Goal: Check status: Check status

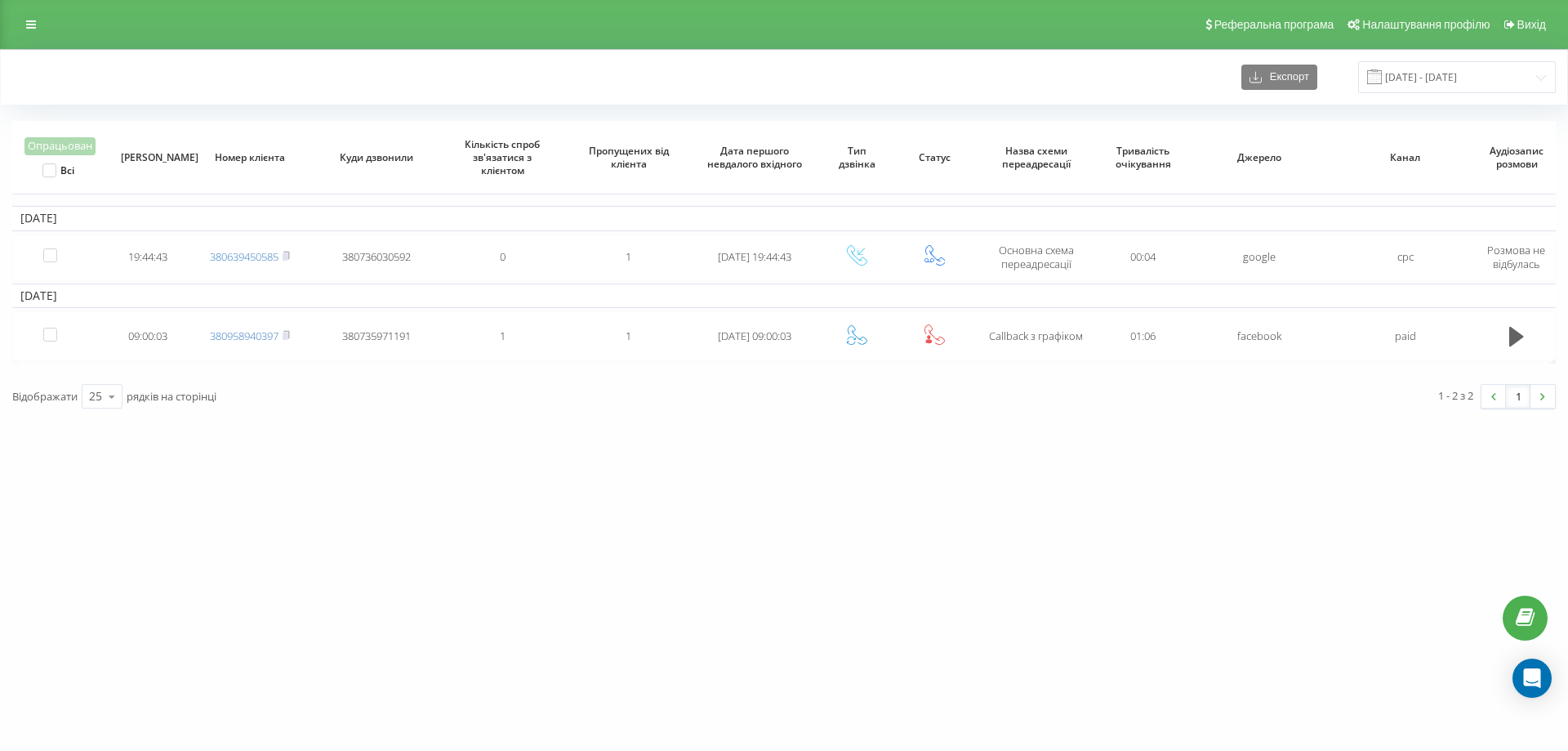
drag, startPoint x: 1018, startPoint y: 81, endPoint x: 1036, endPoint y: 78, distance: 18.2
click at [1018, 81] on div "Експорт [DATE] - [DATE]" at bounding box center [783, 77] width 1543 height 31
click at [1430, 76] on input "[DATE] - [DATE]" at bounding box center [1456, 77] width 197 height 31
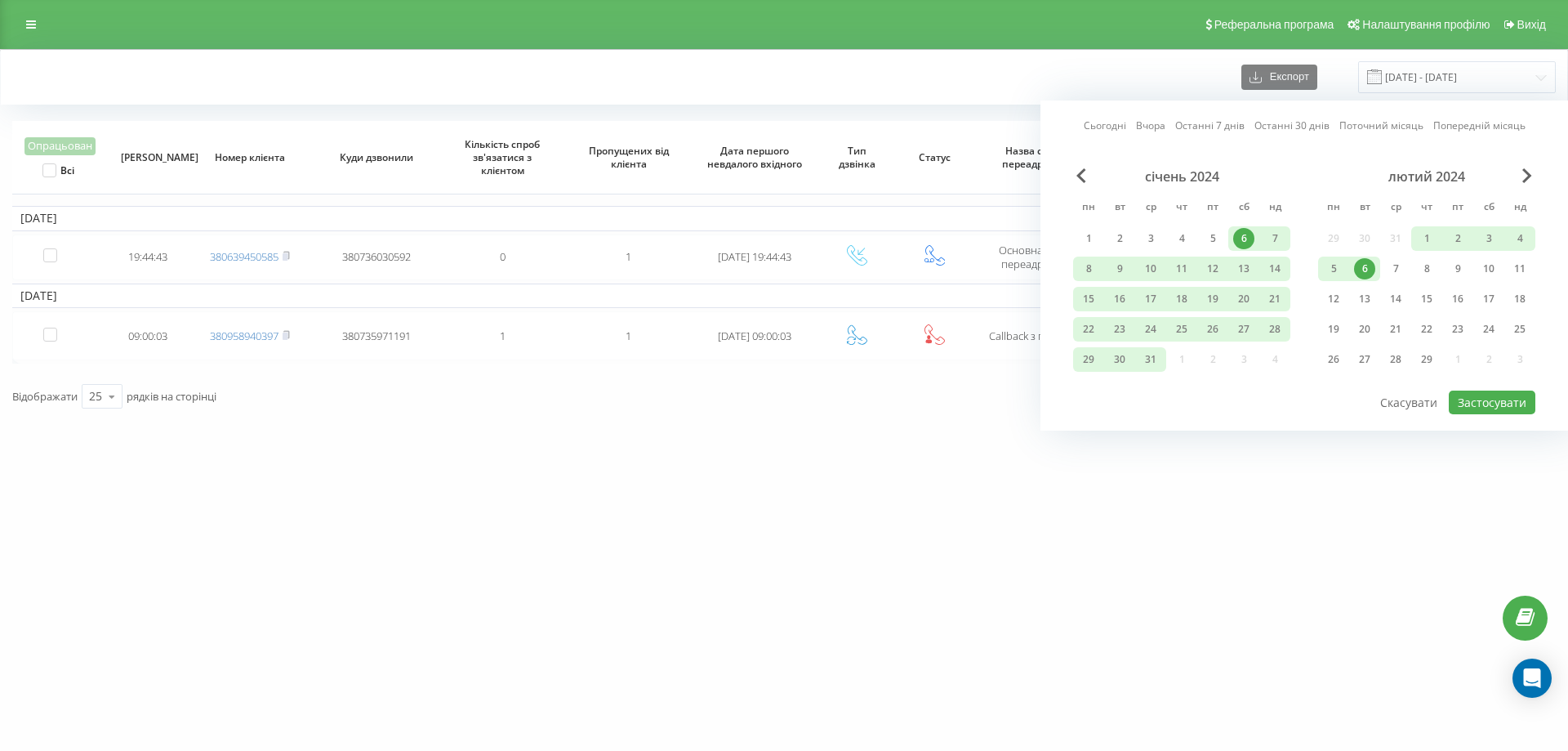
click at [1111, 125] on link "Сьогодні" at bounding box center [1104, 126] width 42 height 16
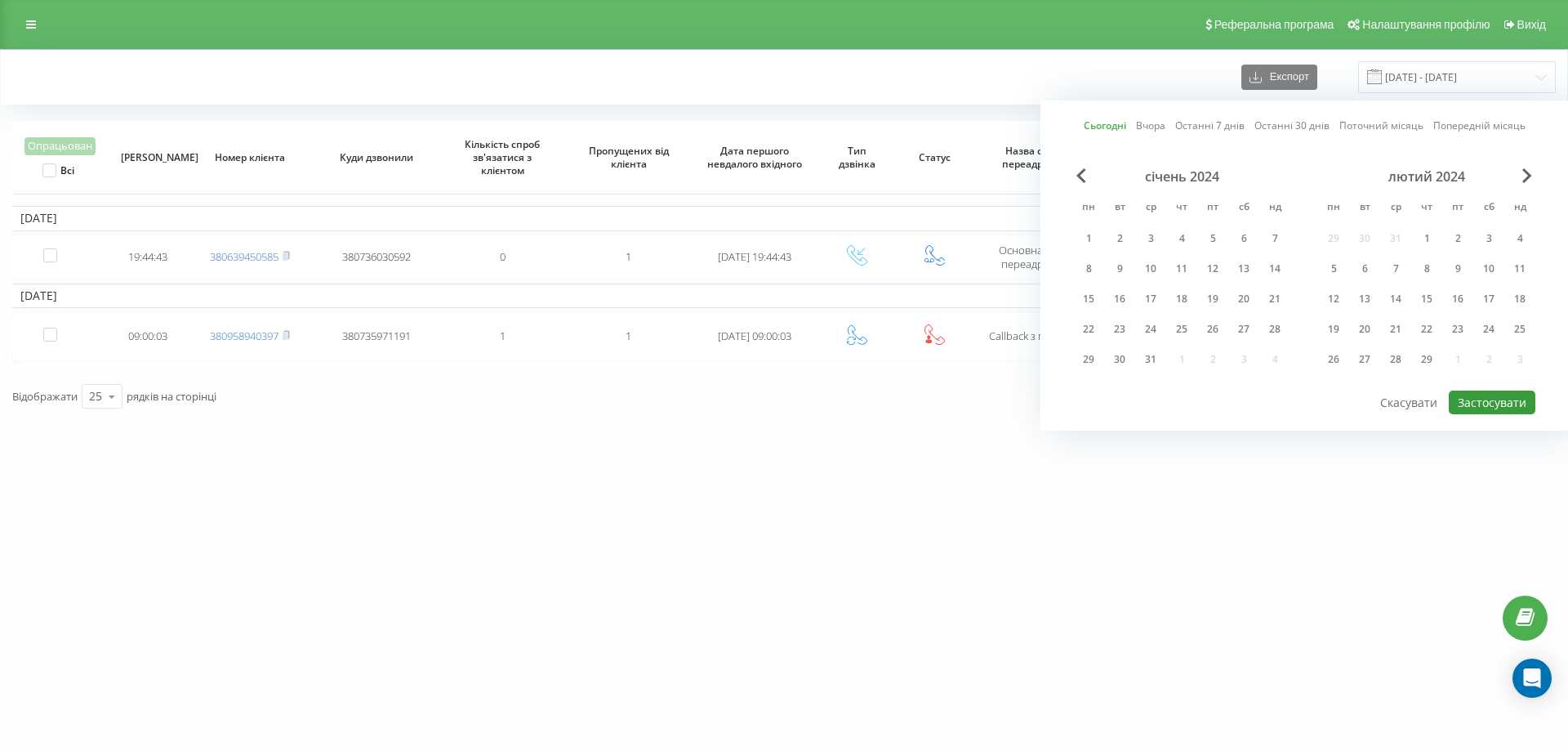
click at [1521, 404] on button "Застосувати" at bounding box center [1491, 402] width 86 height 24
type input "20.08.2025 - 20.08.2025"
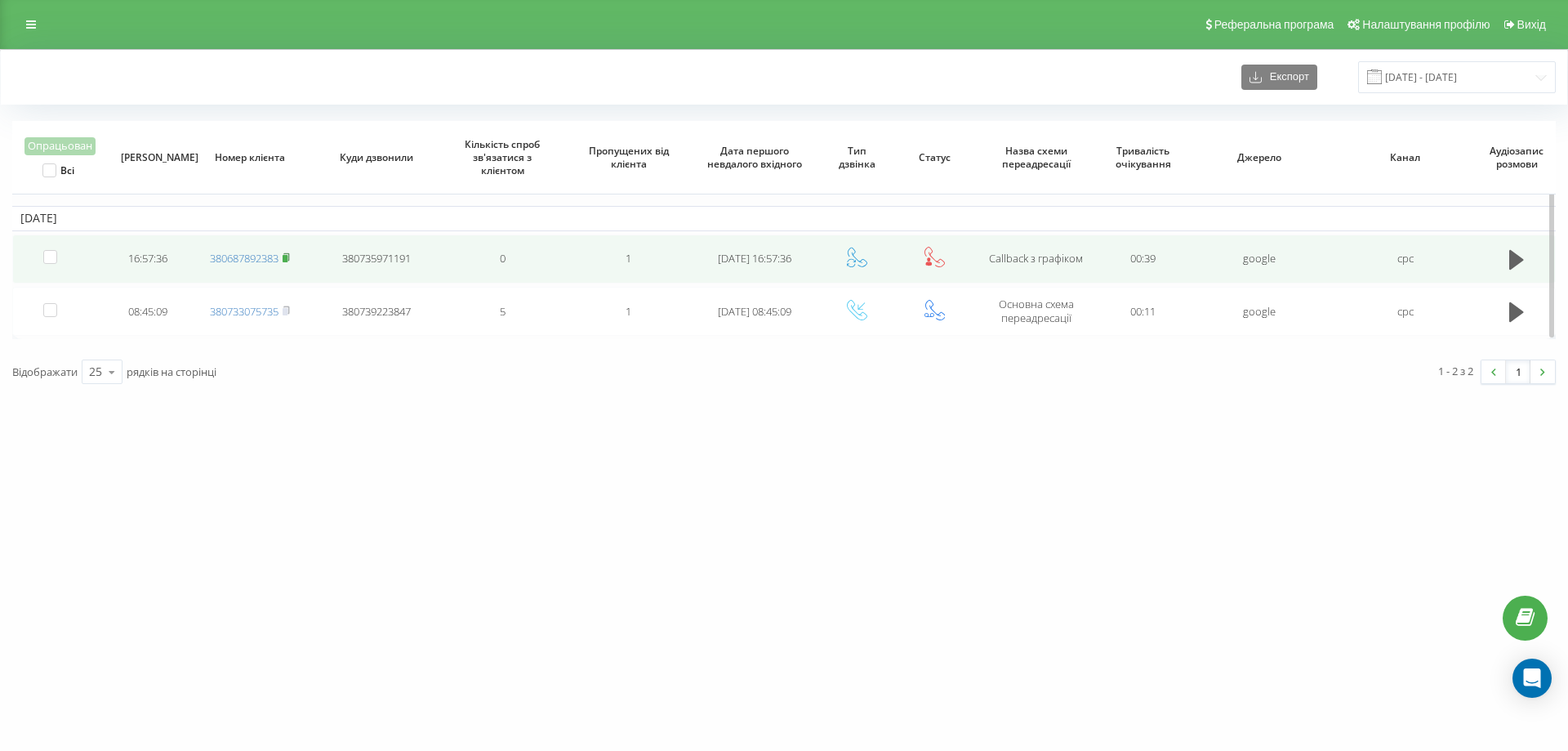
click at [286, 256] on rect at bounding box center [285, 258] width 5 height 7
drag, startPoint x: 22, startPoint y: 202, endPoint x: 176, endPoint y: 277, distance: 171.3
click at [176, 277] on table "2025-08-20 16:57:36 380687892383 380735971191 0 1 2025-08-20 16:57:36 Callback …" at bounding box center [783, 230] width 1543 height 218
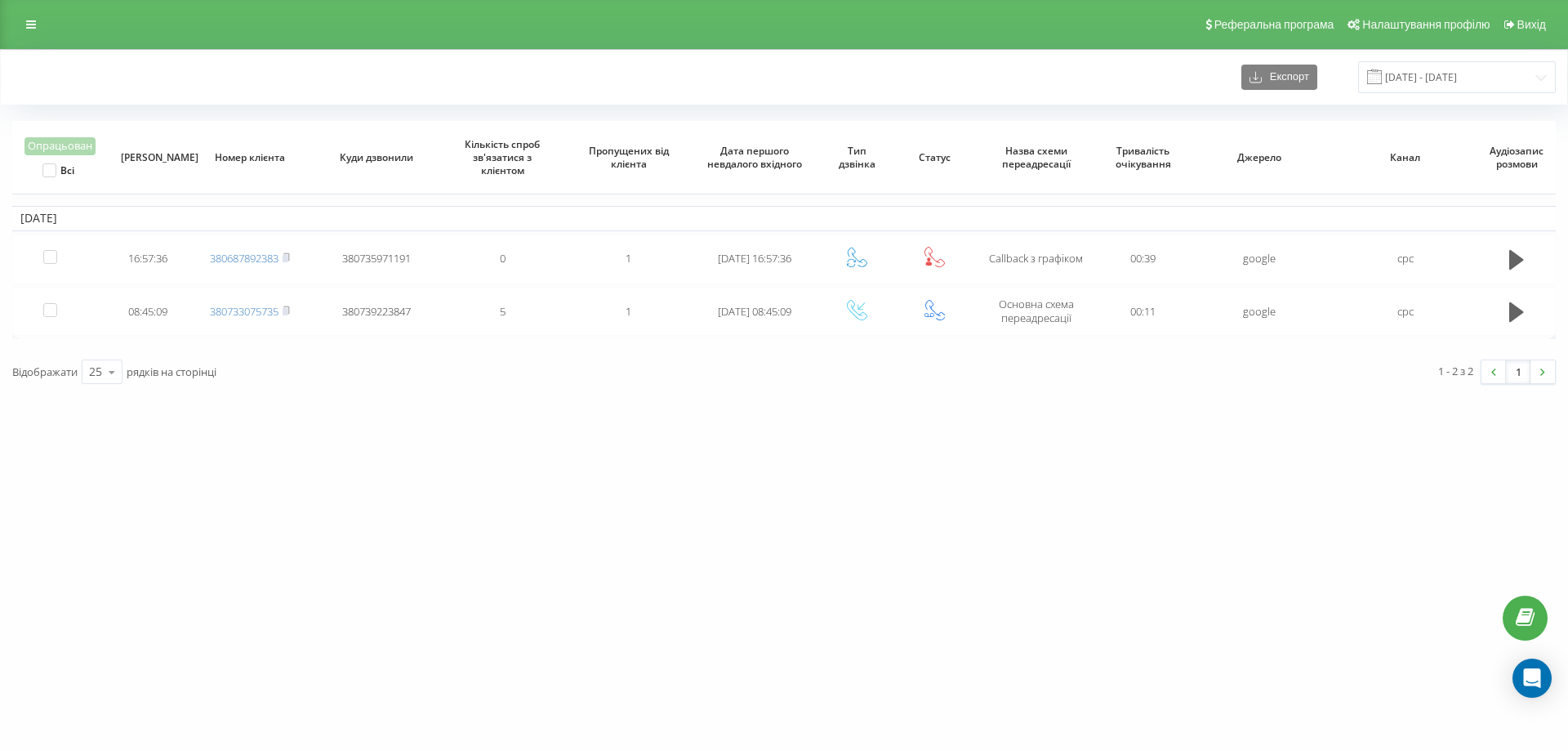
click at [565, 399] on div "ldvir.com.ua Проекти ldvir.com.ua Центр звернень Журнал дзвінків Журнал повідом…" at bounding box center [784, 376] width 1568 height 751
click at [38, 24] on link at bounding box center [31, 24] width 29 height 23
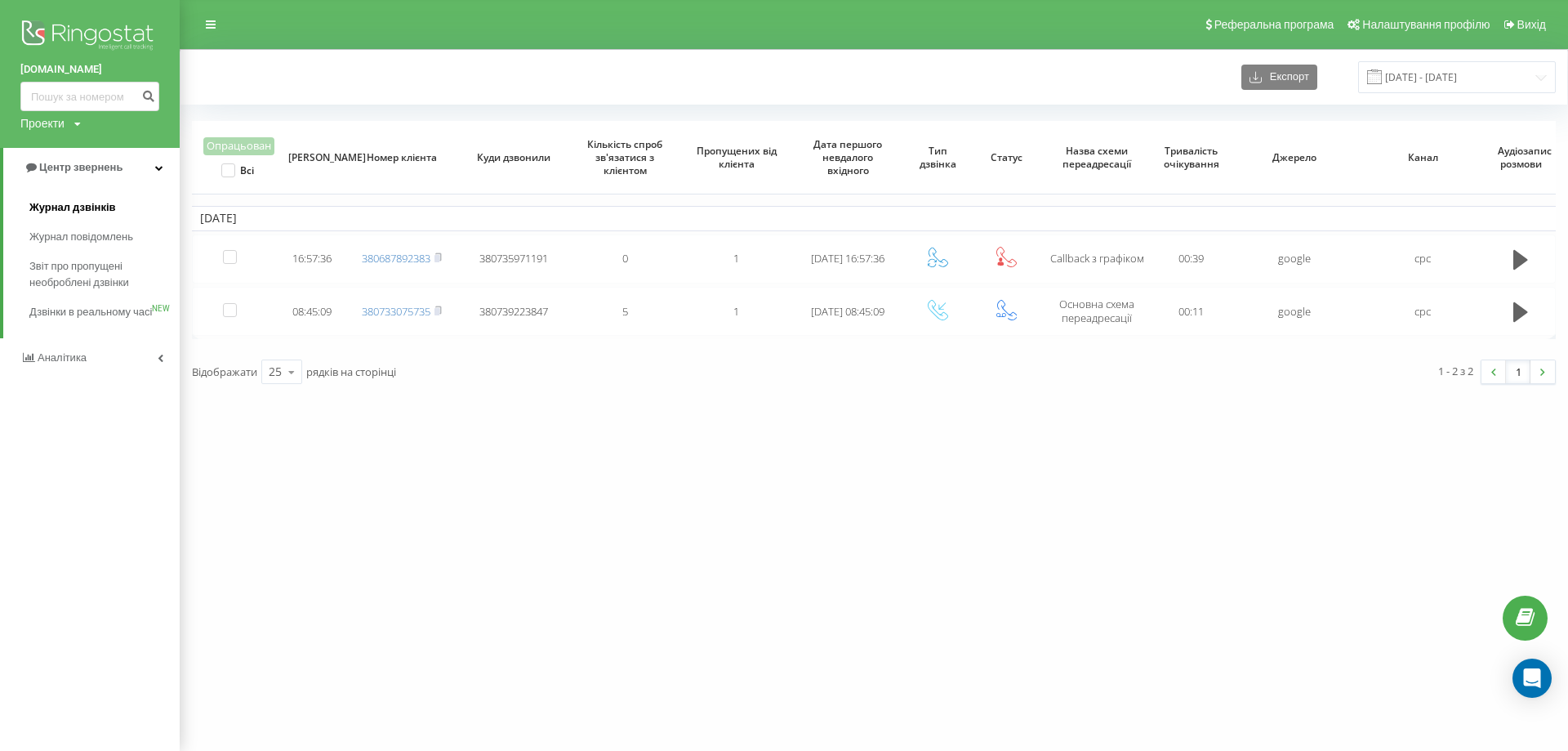
click at [90, 205] on span "Журнал дзвінків" at bounding box center [73, 207] width 86 height 17
click at [76, 205] on span "Журнал дзвінків" at bounding box center [73, 207] width 86 height 17
